Goal: Check status: Check status

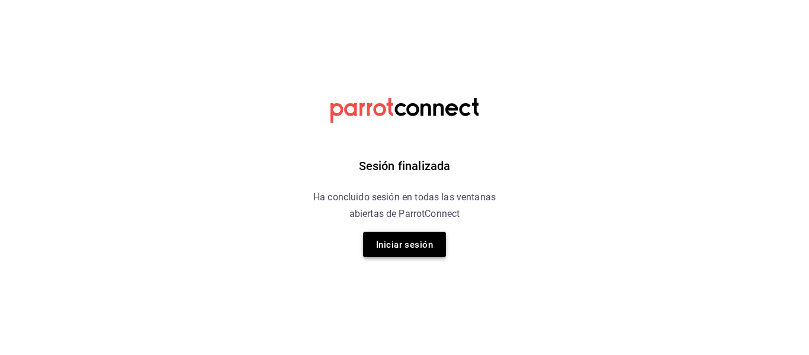
click at [396, 237] on font "Iniciar sesión" at bounding box center [404, 244] width 57 height 16
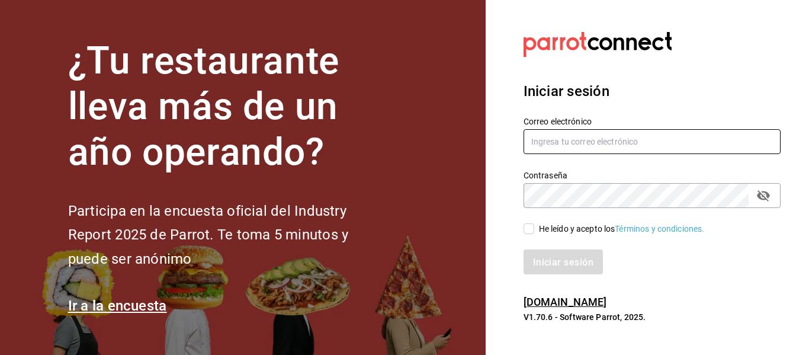
click at [608, 145] on input "text" at bounding box center [651, 141] width 257 height 25
type input "multiuser@sushiexpress.com"
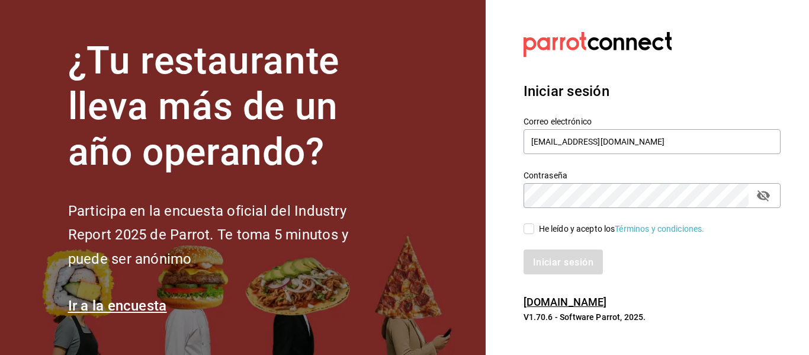
click at [555, 232] on font "He leído y acepto los" at bounding box center [577, 228] width 76 height 9
click at [534, 232] on input "He leído y acepto los Términos y condiciones." at bounding box center [528, 228] width 11 height 11
checkbox input "true"
click at [572, 256] on font "Iniciar sesión" at bounding box center [564, 261] width 60 height 11
click at [584, 261] on font "Iniciar sesión" at bounding box center [564, 261] width 60 height 11
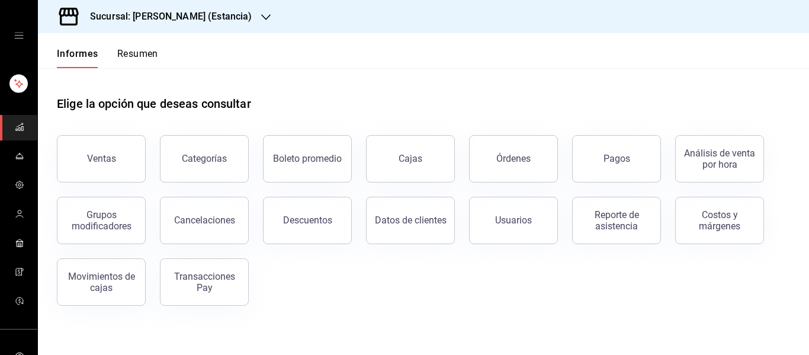
click at [236, 20] on div "Sucursal: Genki Poke (Estancia)" at bounding box center [161, 16] width 228 height 33
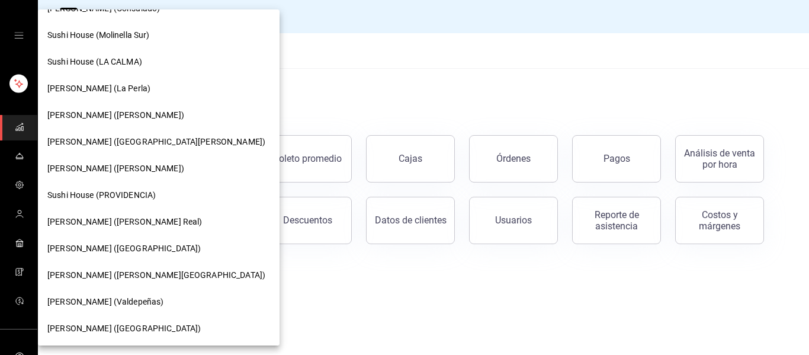
scroll to position [153, 0]
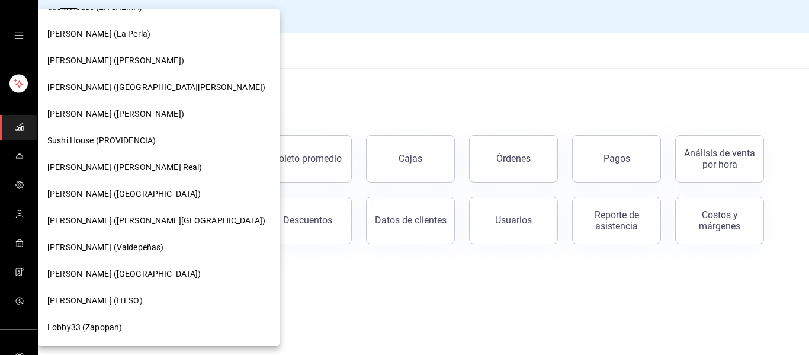
click at [105, 294] on div "Genki Poke (ITESO)" at bounding box center [159, 300] width 242 height 27
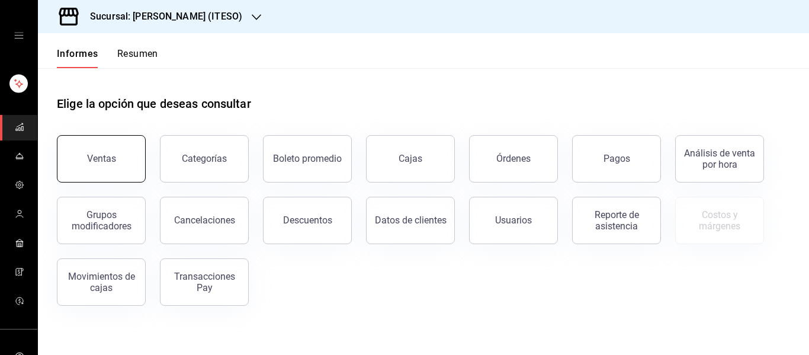
click at [111, 177] on button "Ventas" at bounding box center [101, 158] width 89 height 47
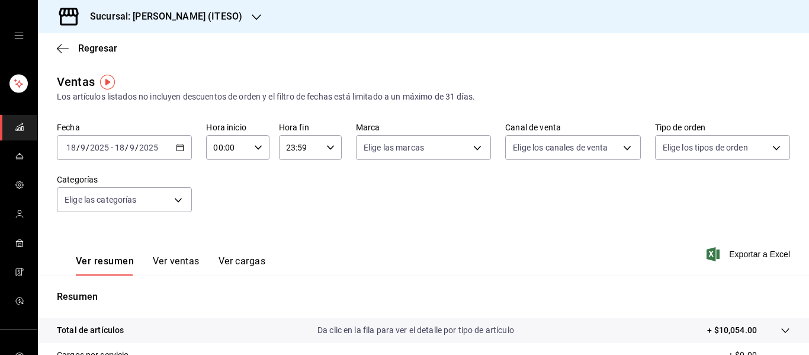
click at [178, 151] on \(Stroke\) "button" at bounding box center [179, 147] width 7 height 7
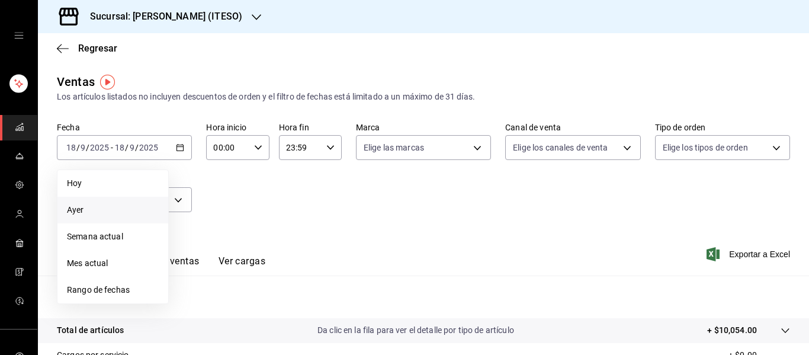
click at [128, 214] on span "Ayer" at bounding box center [113, 210] width 92 height 12
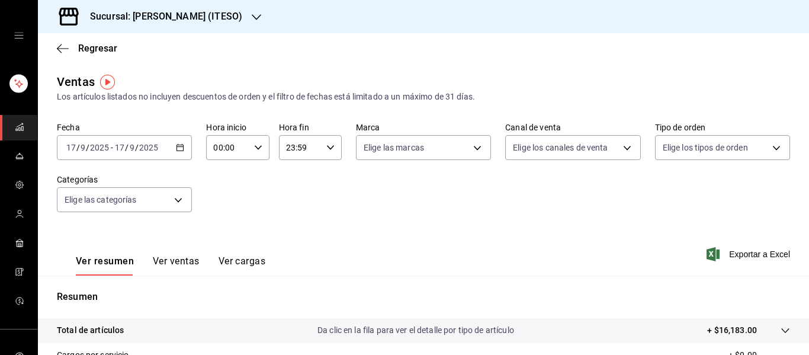
click at [167, 23] on h3 "Sucursal: Genki Poke (ITESO)" at bounding box center [162, 16] width 162 height 14
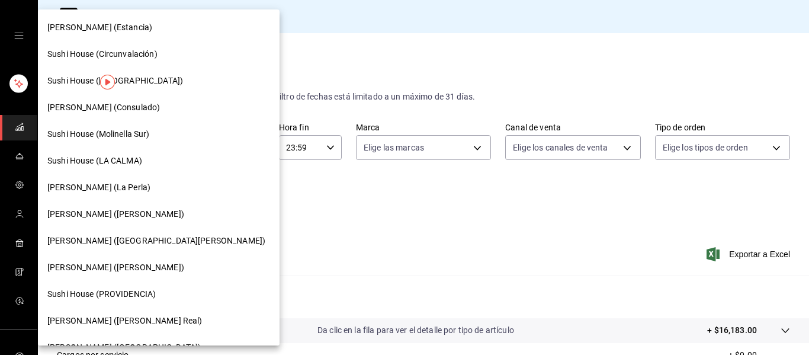
scroll to position [153, 0]
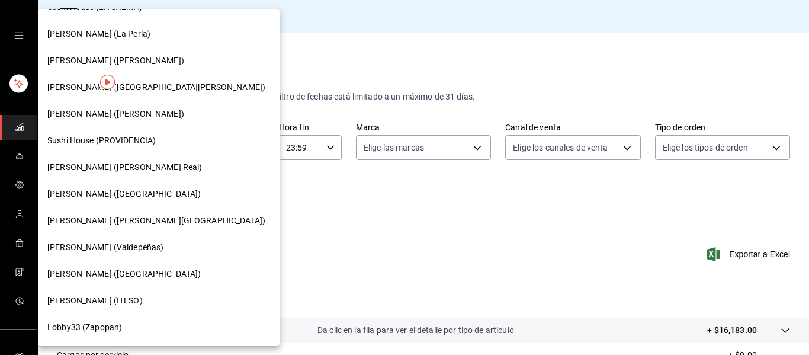
click at [112, 248] on font "Genki Poke (Valdepeñas)" at bounding box center [105, 246] width 116 height 9
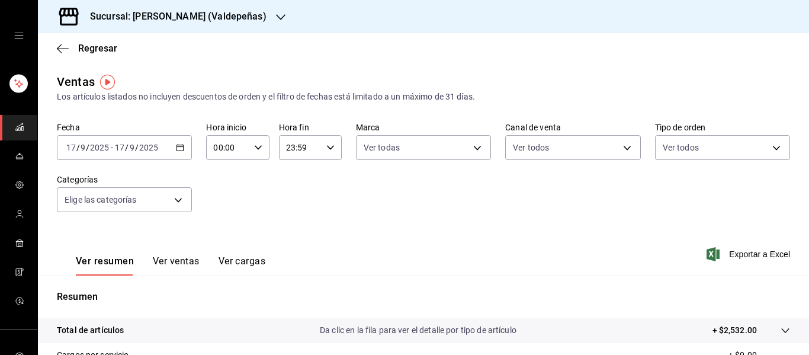
click at [174, 153] on div "2025-09-17 17 / 9 / 2025 - 2025-09-17 17 / 9 / 2025" at bounding box center [124, 147] width 135 height 25
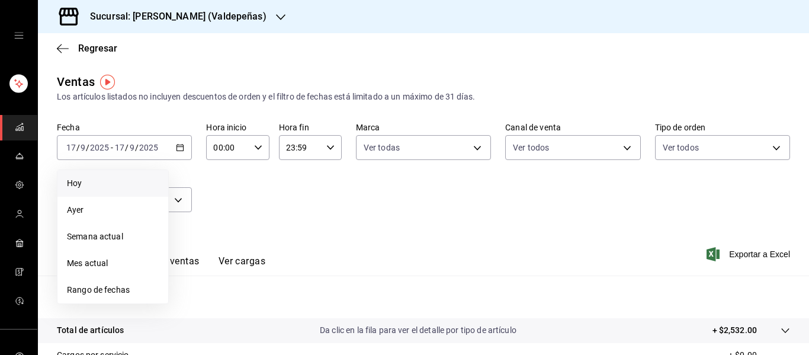
click at [110, 185] on span "Hoy" at bounding box center [113, 183] width 92 height 12
